Goal: Find specific page/section: Find specific page/section

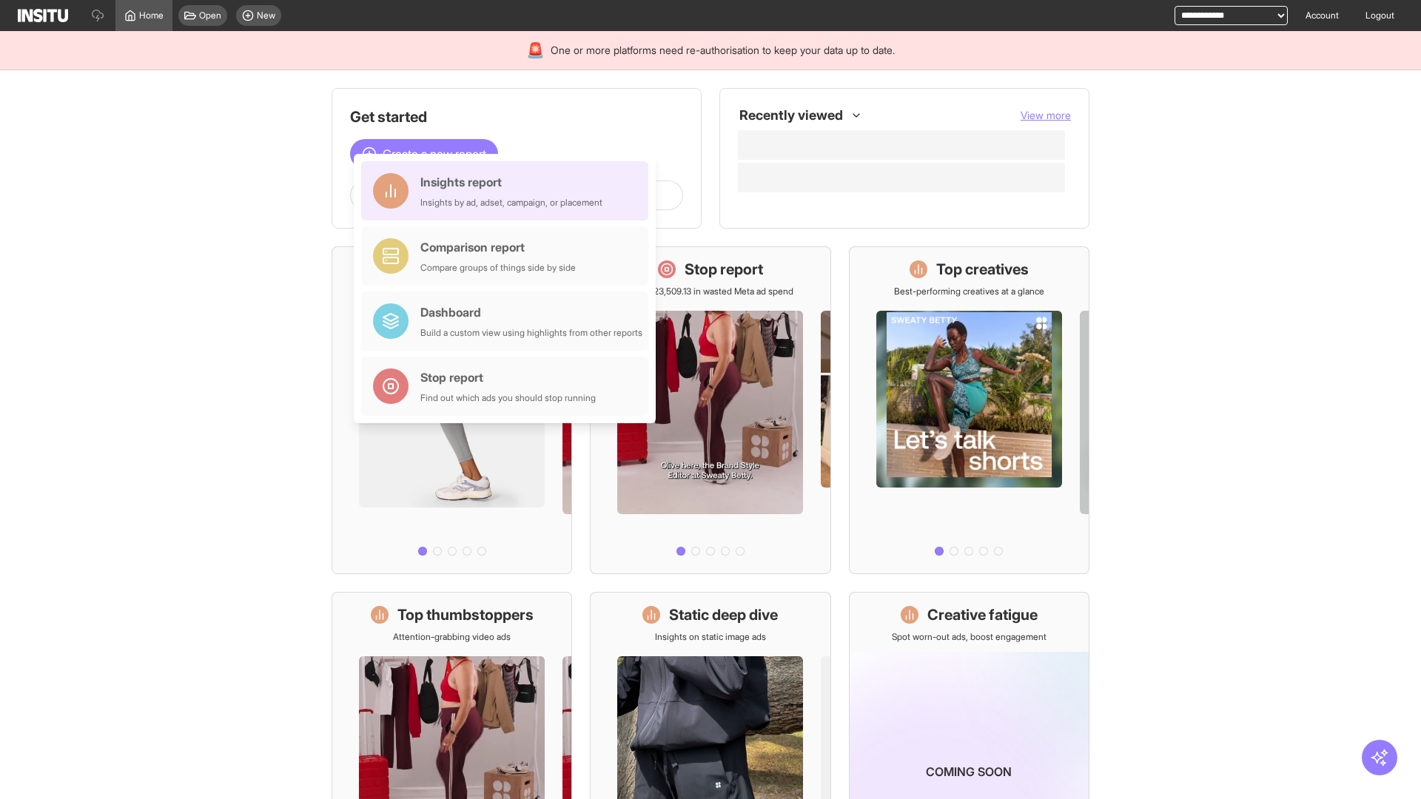
click at [509, 191] on div "Insights report Insights by ad, adset, campaign, or placement" at bounding box center [511, 191] width 182 height 36
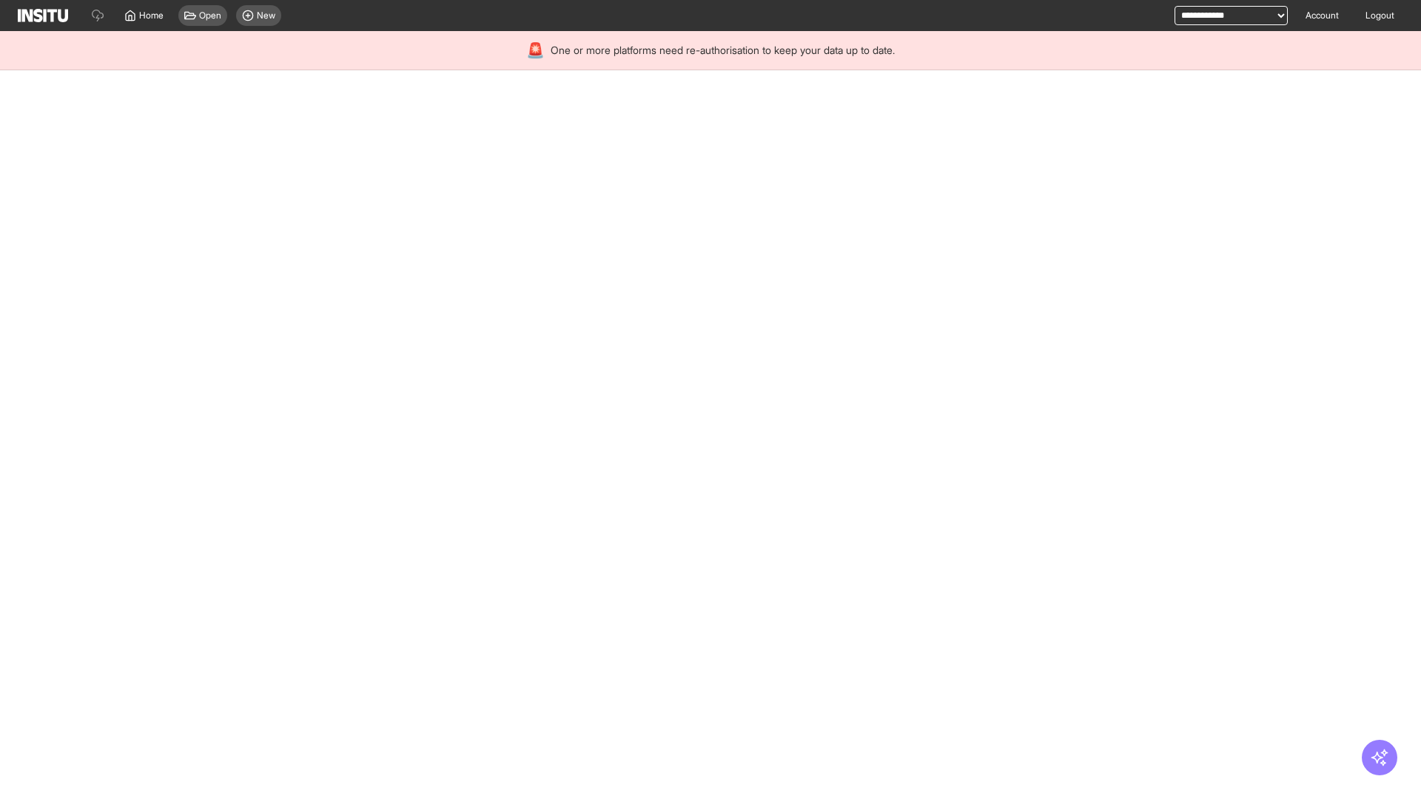
select select "**"
